Goal: Browse casually

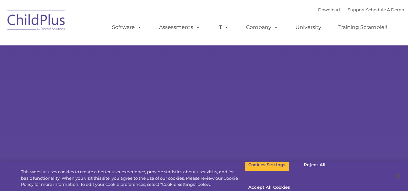
type input ""
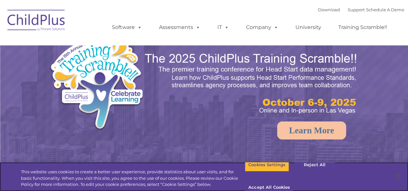
select select "MEDIUM"
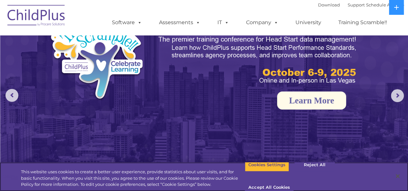
scroll to position [33, 0]
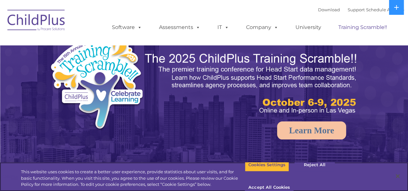
select select "MEDIUM"
